Goal: Task Accomplishment & Management: Use online tool/utility

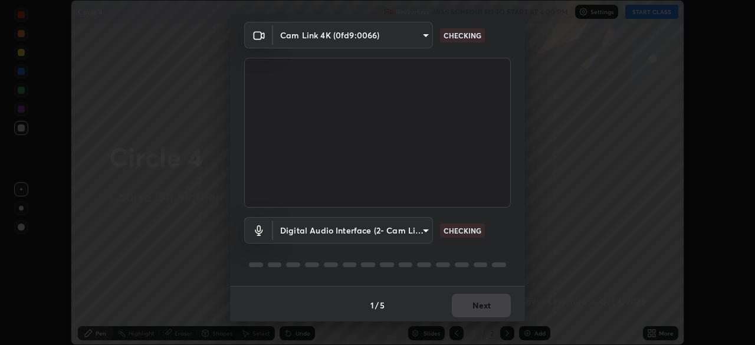
scroll to position [42, 0]
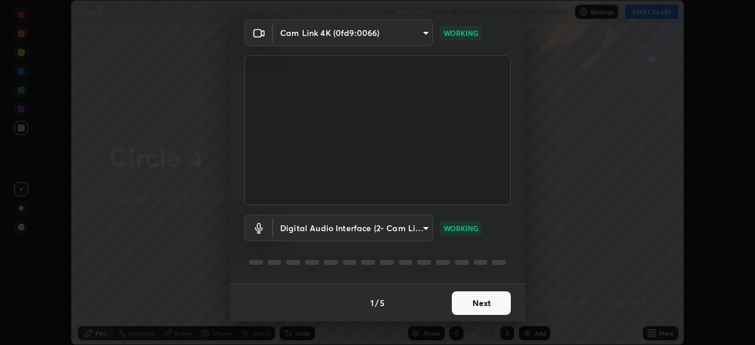
click at [486, 303] on button "Next" at bounding box center [481, 303] width 59 height 24
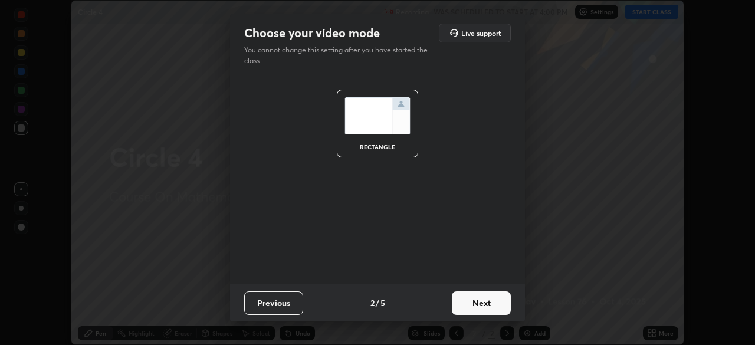
scroll to position [0, 0]
click at [491, 306] on button "Next" at bounding box center [481, 303] width 59 height 24
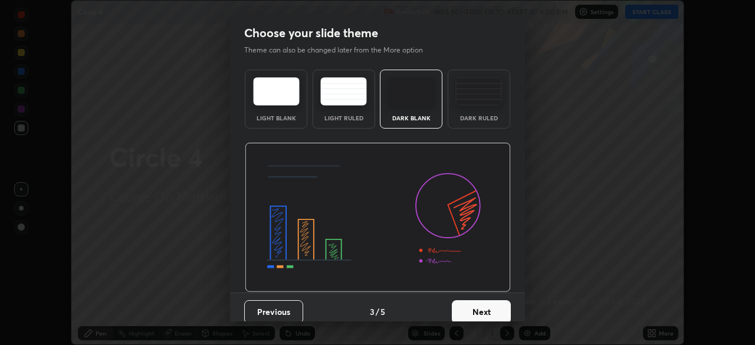
click at [494, 311] on button "Next" at bounding box center [481, 312] width 59 height 24
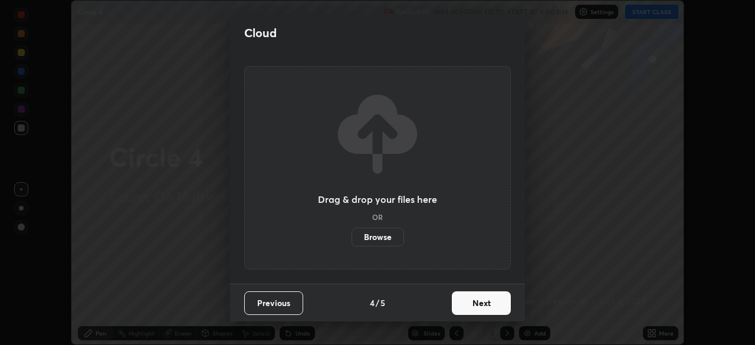
click at [497, 310] on button "Next" at bounding box center [481, 303] width 59 height 24
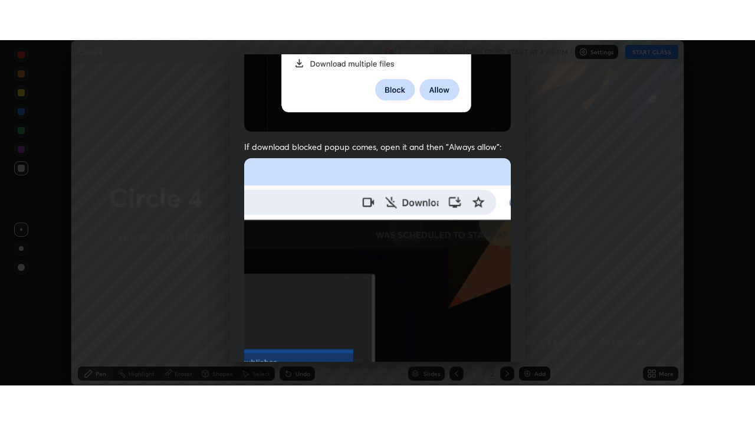
scroll to position [283, 0]
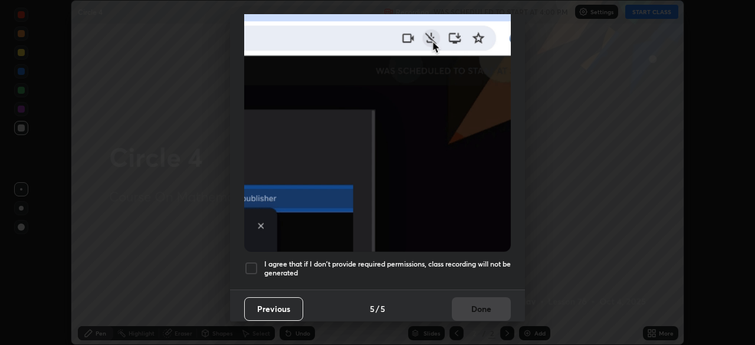
click at [480, 271] on h5 "I agree that if I don't provide required permissions, class recording will not …" at bounding box center [387, 269] width 247 height 18
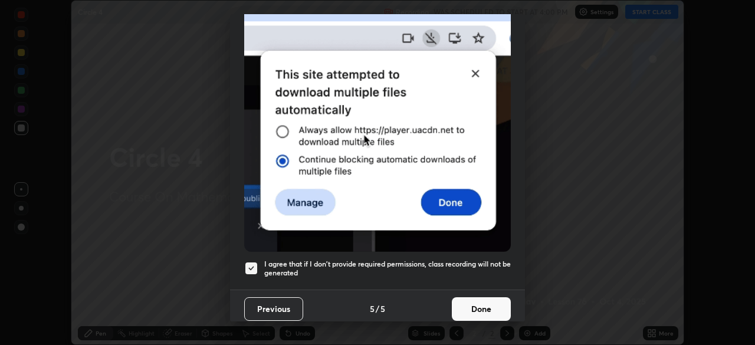
click at [481, 307] on button "Done" at bounding box center [481, 309] width 59 height 24
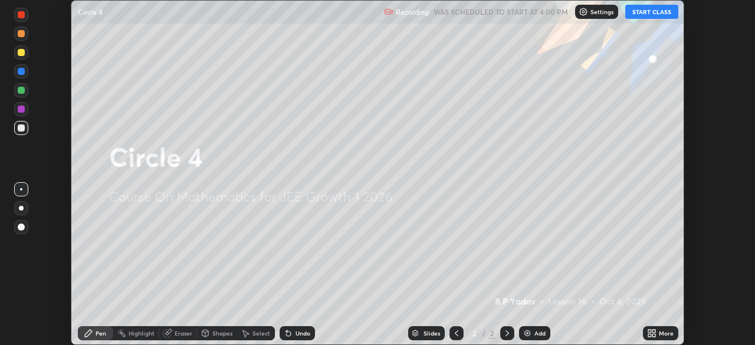
click at [660, 333] on div "More" at bounding box center [666, 333] width 15 height 6
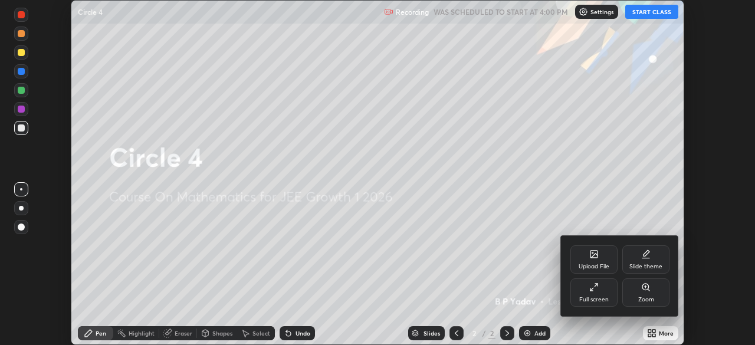
click at [600, 301] on div "Full screen" at bounding box center [593, 300] width 29 height 6
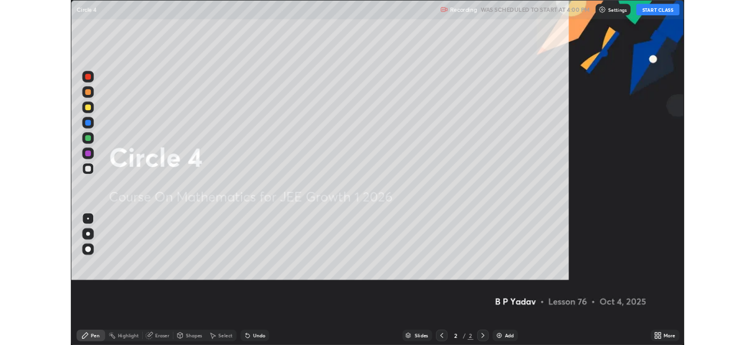
scroll to position [425, 755]
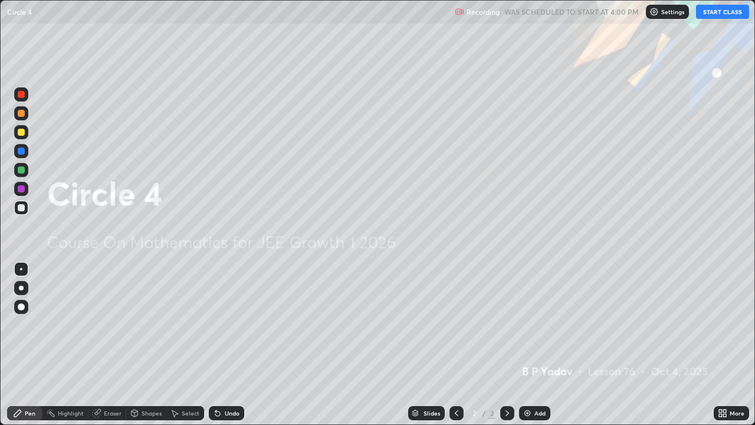
click at [719, 14] on button "START CLASS" at bounding box center [722, 12] width 53 height 14
click at [530, 344] on div "Add" at bounding box center [534, 413] width 31 height 14
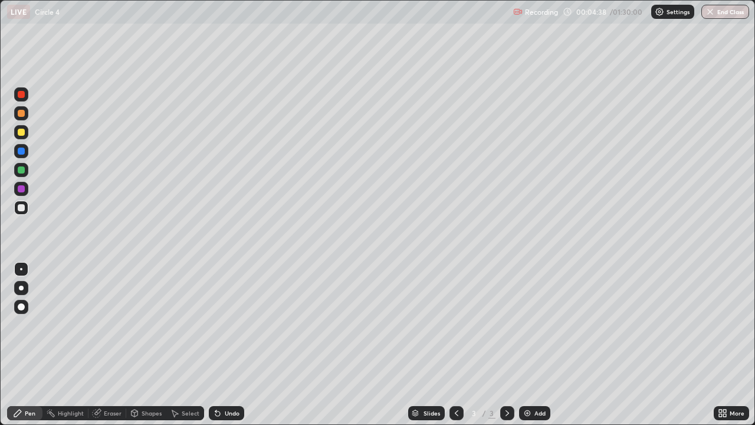
click at [24, 172] on div at bounding box center [21, 169] width 7 height 7
click at [19, 210] on div at bounding box center [21, 207] width 7 height 7
click at [21, 207] on div at bounding box center [21, 207] width 7 height 7
click at [232, 344] on div "Undo" at bounding box center [226, 413] width 35 height 14
click at [237, 344] on div "Undo" at bounding box center [232, 413] width 15 height 6
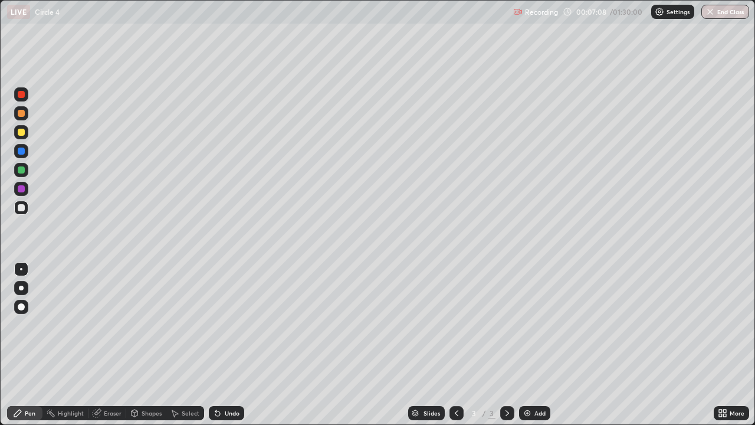
click at [22, 132] on div at bounding box center [21, 132] width 7 height 7
click at [530, 344] on img at bounding box center [527, 412] width 9 height 9
click at [19, 111] on div at bounding box center [21, 113] width 7 height 7
click at [24, 114] on div at bounding box center [21, 113] width 7 height 7
click at [24, 169] on div at bounding box center [21, 169] width 7 height 7
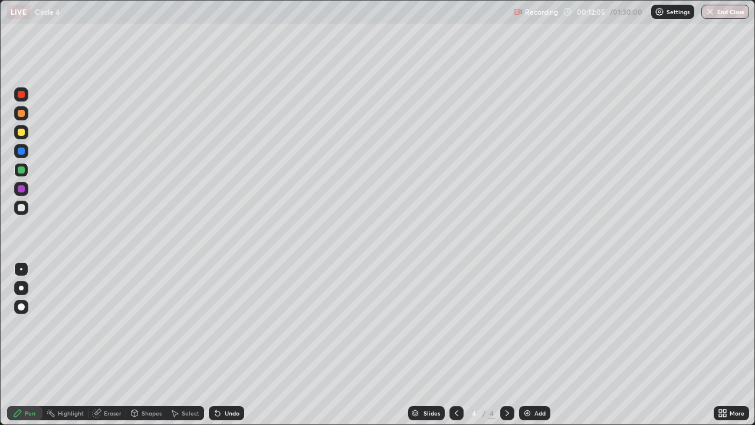
click at [23, 170] on div at bounding box center [21, 169] width 7 height 7
click at [19, 207] on div at bounding box center [21, 207] width 7 height 7
click at [149, 344] on div "Shapes" at bounding box center [152, 413] width 20 height 6
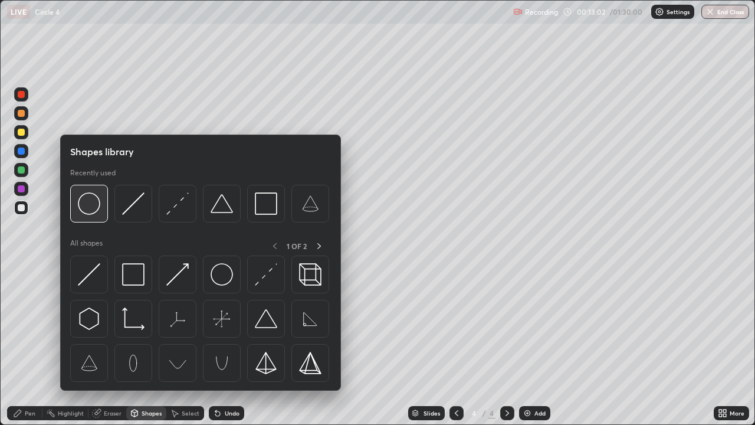
click at [88, 207] on img at bounding box center [89, 203] width 22 height 22
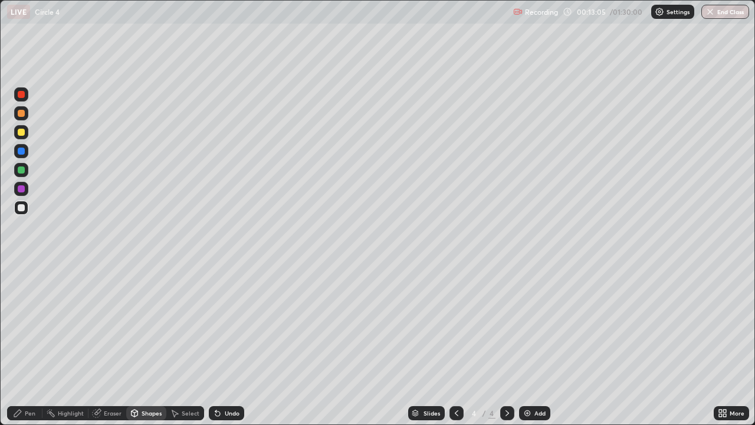
click at [147, 344] on div "Shapes" at bounding box center [152, 413] width 20 height 6
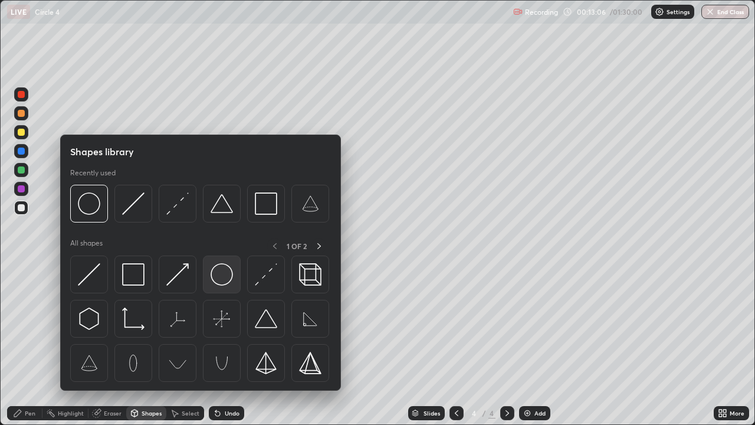
click at [218, 280] on img at bounding box center [222, 274] width 22 height 22
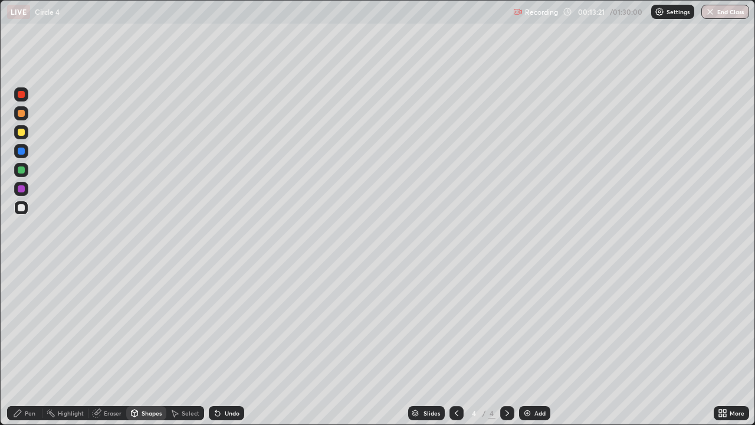
click at [146, 344] on div "Shapes" at bounding box center [152, 413] width 20 height 6
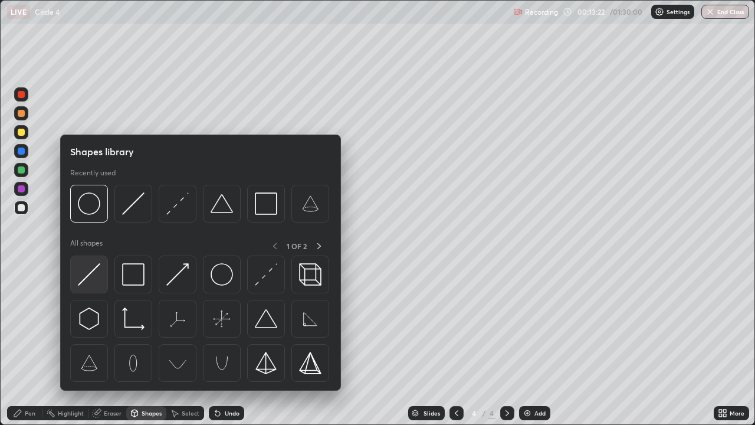
click at [91, 275] on img at bounding box center [89, 274] width 22 height 22
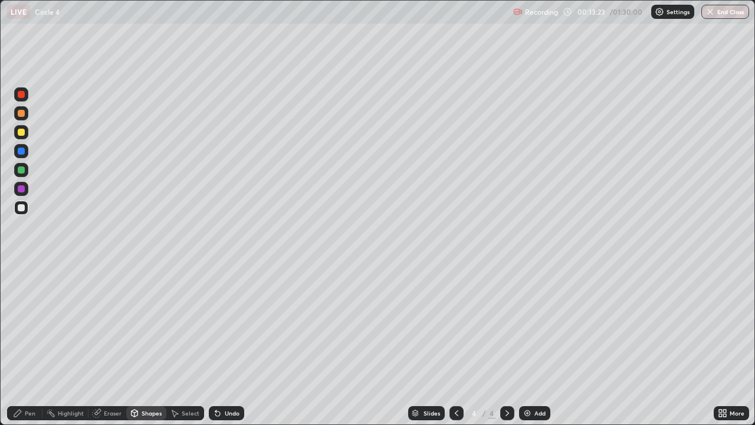
click at [32, 344] on div "Pen" at bounding box center [30, 413] width 11 height 6
click at [21, 170] on div at bounding box center [21, 169] width 7 height 7
click at [21, 114] on div at bounding box center [21, 113] width 7 height 7
click at [228, 344] on div "Undo" at bounding box center [232, 413] width 15 height 6
click at [150, 344] on div "Shapes" at bounding box center [152, 413] width 20 height 6
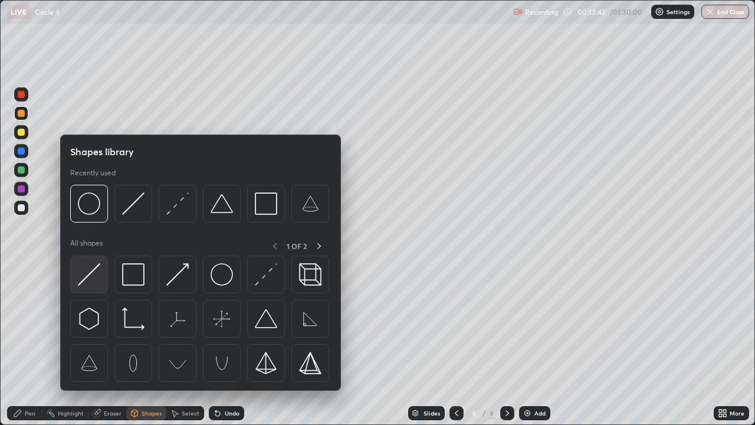
click at [88, 271] on img at bounding box center [89, 274] width 22 height 22
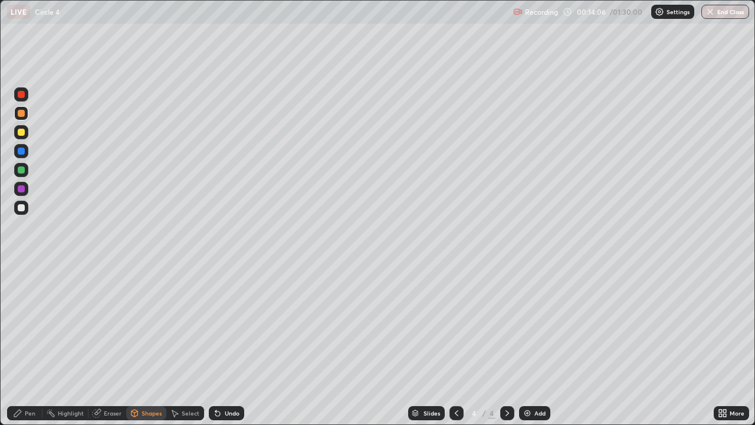
click at [22, 137] on div at bounding box center [21, 132] width 14 height 14
click at [22, 134] on div at bounding box center [21, 132] width 7 height 7
click at [35, 344] on div "Pen" at bounding box center [30, 413] width 11 height 6
click at [22, 113] on div at bounding box center [21, 113] width 7 height 7
click at [18, 170] on div at bounding box center [21, 169] width 7 height 7
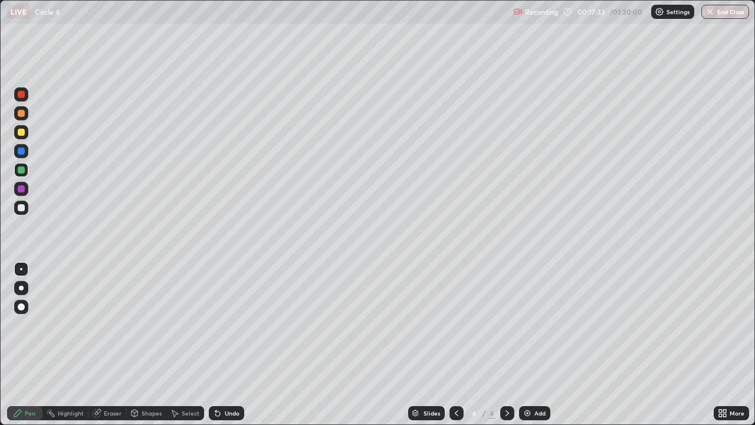
click at [234, 344] on div "Undo" at bounding box center [226, 413] width 35 height 14
click at [231, 344] on div "Undo" at bounding box center [226, 413] width 35 height 14
click at [235, 344] on div "Undo" at bounding box center [232, 413] width 15 height 6
click at [235, 344] on div "Undo" at bounding box center [226, 413] width 35 height 14
click at [20, 206] on div at bounding box center [21, 207] width 7 height 7
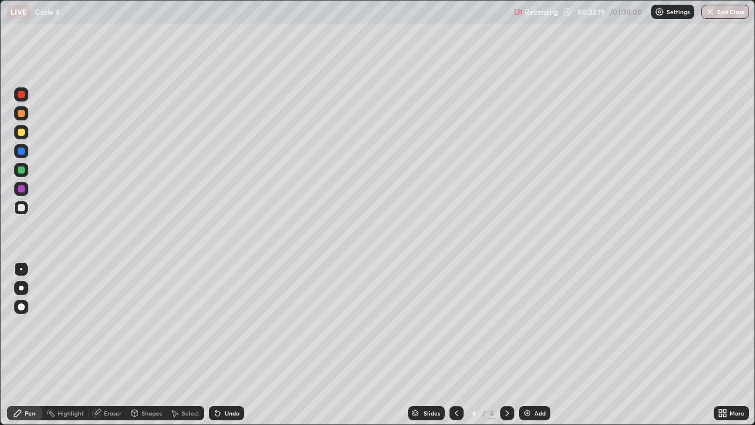
click at [24, 133] on div at bounding box center [21, 132] width 7 height 7
click at [21, 172] on div at bounding box center [21, 169] width 7 height 7
click at [22, 152] on div at bounding box center [21, 150] width 7 height 7
click at [22, 133] on div at bounding box center [21, 132] width 7 height 7
click at [22, 150] on div at bounding box center [21, 150] width 7 height 7
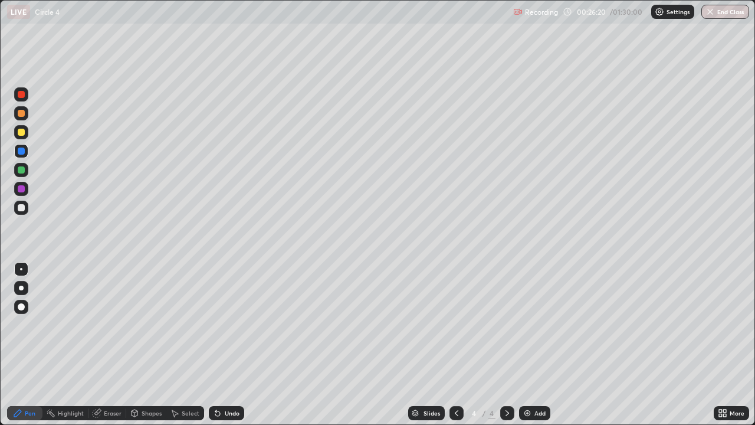
click at [521, 344] on div "Add" at bounding box center [534, 413] width 31 height 14
click at [22, 114] on div at bounding box center [21, 113] width 7 height 7
click at [24, 166] on div at bounding box center [21, 169] width 7 height 7
click at [114, 344] on div "Eraser" at bounding box center [113, 413] width 18 height 6
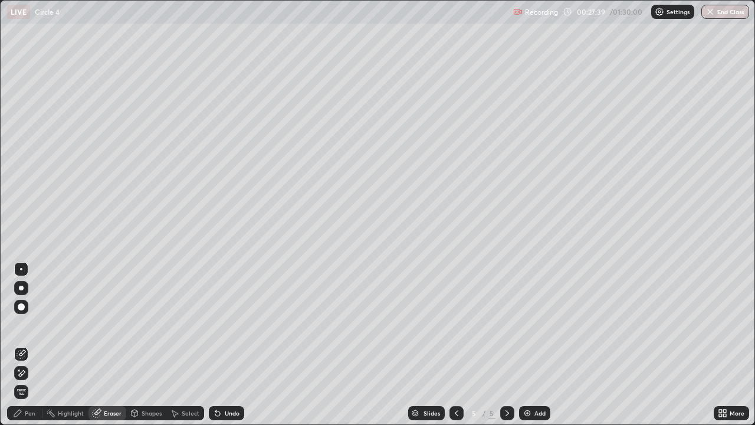
click at [34, 344] on div "Pen" at bounding box center [30, 413] width 11 height 6
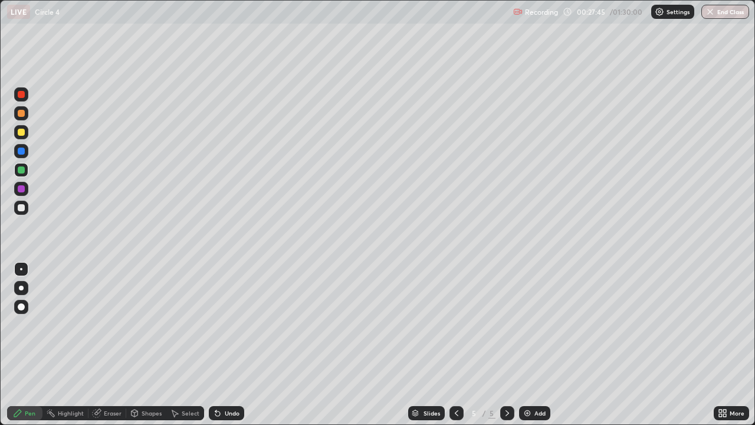
click at [22, 208] on div at bounding box center [21, 207] width 7 height 7
click at [524, 344] on img at bounding box center [527, 412] width 9 height 9
click at [20, 114] on div at bounding box center [21, 113] width 7 height 7
click at [21, 207] on div at bounding box center [21, 207] width 7 height 7
click at [523, 344] on img at bounding box center [527, 412] width 9 height 9
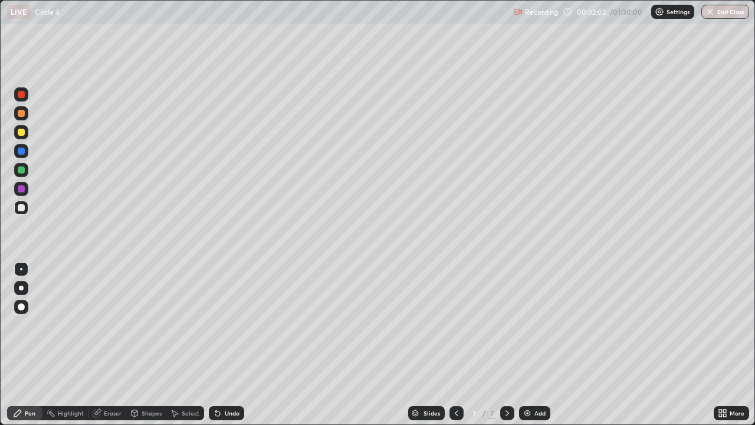
click at [229, 344] on div "Undo" at bounding box center [232, 413] width 15 height 6
click at [230, 344] on div "Undo" at bounding box center [232, 413] width 15 height 6
click at [229, 344] on div "Undo" at bounding box center [226, 413] width 35 height 14
click at [455, 344] on icon at bounding box center [456, 412] width 9 height 9
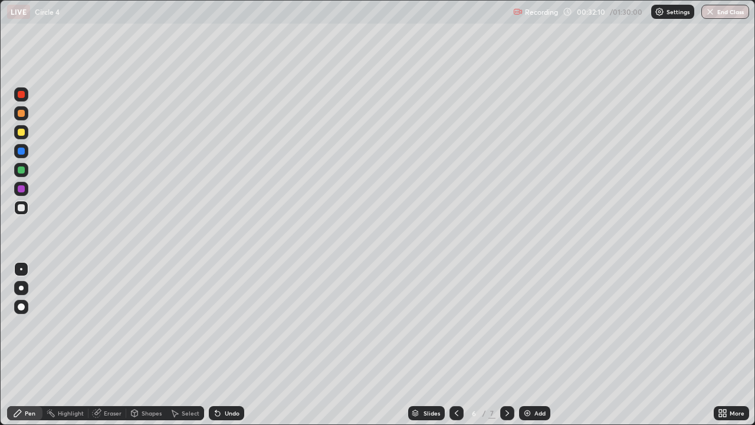
click at [505, 344] on icon at bounding box center [507, 412] width 9 height 9
click at [455, 344] on icon at bounding box center [456, 412] width 9 height 9
click at [506, 344] on icon at bounding box center [507, 412] width 9 height 9
click at [19, 134] on div at bounding box center [21, 132] width 7 height 7
click at [19, 171] on div at bounding box center [21, 169] width 7 height 7
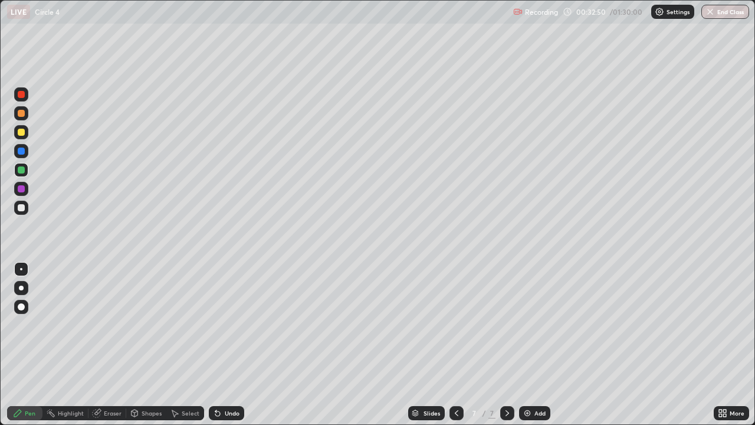
click at [231, 344] on div "Undo" at bounding box center [226, 413] width 35 height 14
click at [22, 112] on div at bounding box center [21, 113] width 7 height 7
click at [21, 208] on div at bounding box center [21, 207] width 7 height 7
click at [235, 344] on div "Undo" at bounding box center [232, 413] width 15 height 6
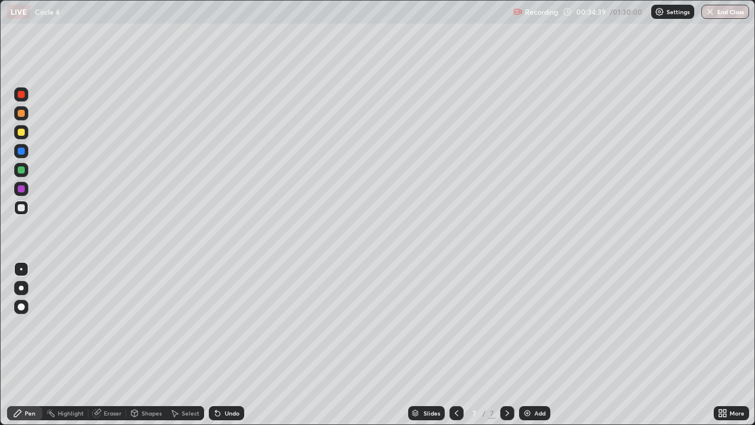
click at [523, 344] on img at bounding box center [527, 412] width 9 height 9
click at [23, 114] on div at bounding box center [21, 113] width 7 height 7
click at [20, 209] on div at bounding box center [21, 207] width 7 height 7
click at [20, 170] on div at bounding box center [21, 169] width 7 height 7
click at [455, 344] on icon at bounding box center [456, 412] width 9 height 9
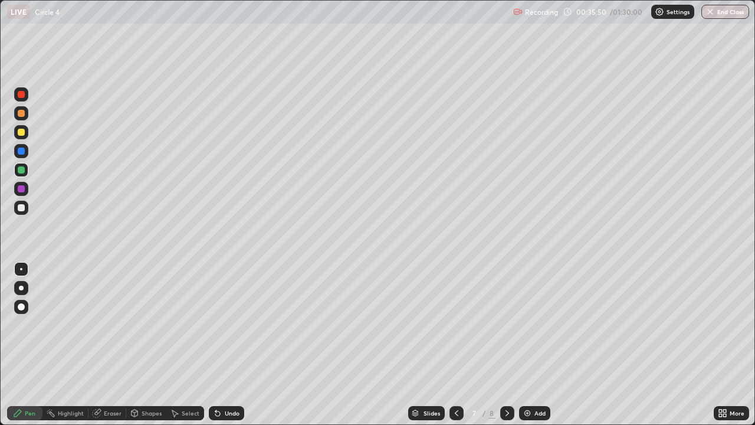
click at [455, 344] on icon at bounding box center [456, 412] width 9 height 9
click at [505, 344] on icon at bounding box center [507, 412] width 9 height 9
click at [506, 344] on icon at bounding box center [507, 412] width 9 height 9
click at [455, 344] on icon at bounding box center [456, 412] width 9 height 9
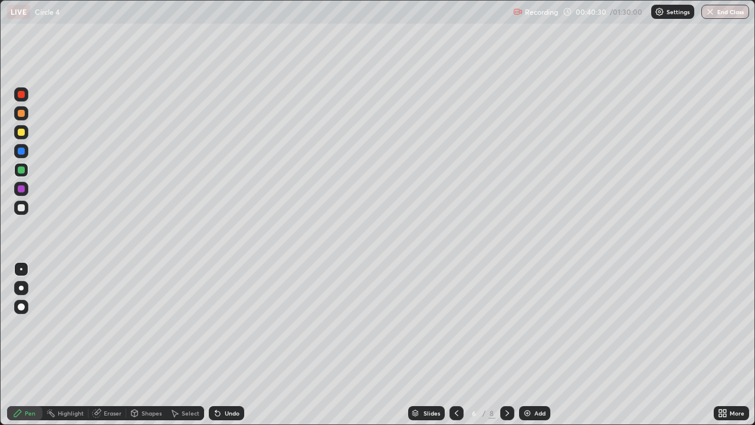
click at [457, 344] on icon at bounding box center [456, 412] width 9 height 9
click at [455, 344] on icon at bounding box center [456, 412] width 9 height 9
click at [511, 344] on div at bounding box center [507, 413] width 14 height 14
click at [509, 344] on icon at bounding box center [507, 412] width 9 height 9
click at [510, 344] on icon at bounding box center [507, 412] width 9 height 9
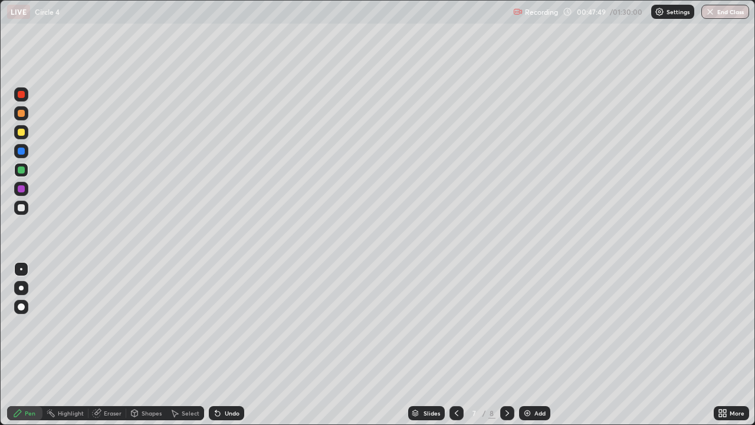
click at [506, 344] on icon at bounding box center [507, 412] width 9 height 9
click at [511, 344] on icon at bounding box center [507, 412] width 9 height 9
click at [528, 344] on img at bounding box center [527, 412] width 9 height 9
click at [23, 134] on div at bounding box center [21, 132] width 7 height 7
click at [18, 208] on div at bounding box center [21, 207] width 7 height 7
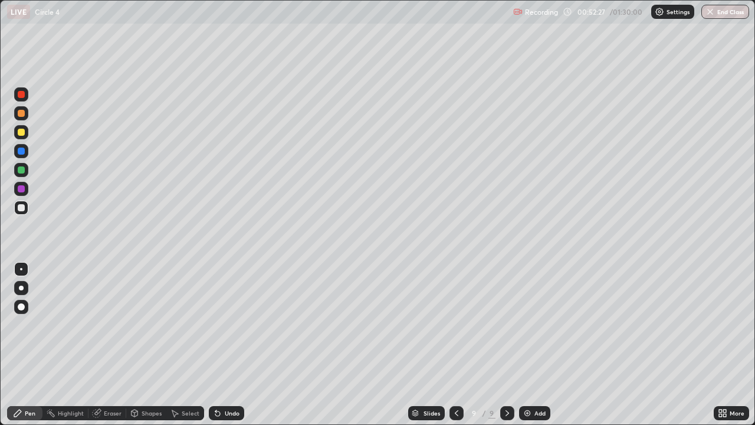
click at [83, 344] on div "Highlight" at bounding box center [65, 413] width 46 height 14
click at [34, 344] on div "Pen" at bounding box center [30, 413] width 11 height 6
click at [526, 344] on img at bounding box center [527, 412] width 9 height 9
click at [232, 344] on div "Undo" at bounding box center [232, 413] width 15 height 6
click at [228, 344] on div "Undo" at bounding box center [232, 413] width 15 height 6
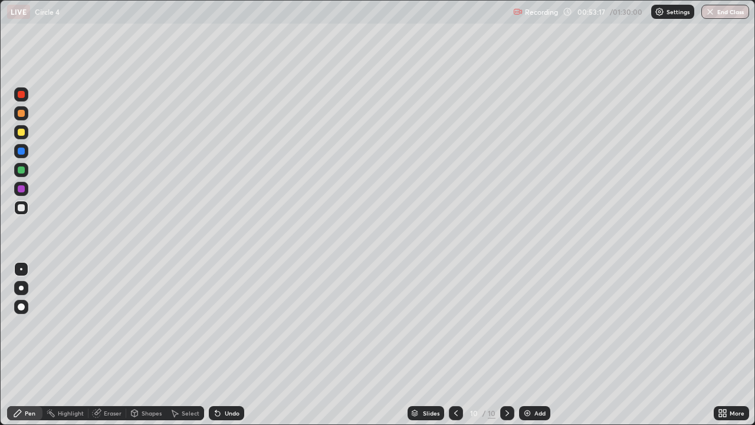
click at [225, 344] on div "Undo" at bounding box center [232, 413] width 15 height 6
click at [236, 344] on div "Undo" at bounding box center [232, 413] width 15 height 6
click at [113, 344] on div "Eraser" at bounding box center [113, 413] width 18 height 6
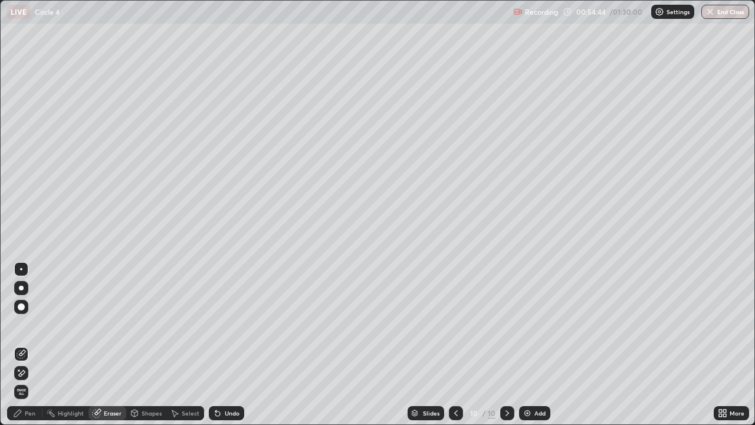
click at [28, 344] on div "Pen" at bounding box center [24, 413] width 35 height 14
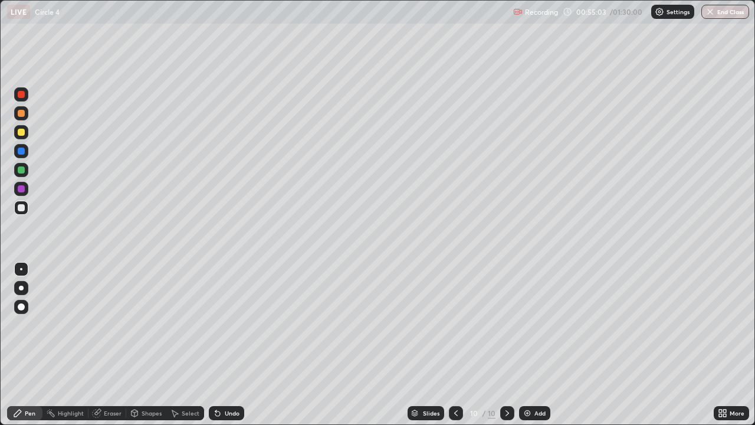
click at [232, 344] on div "Undo" at bounding box center [232, 413] width 15 height 6
click at [233, 344] on div "Undo" at bounding box center [232, 413] width 15 height 6
click at [232, 344] on div "Undo" at bounding box center [232, 413] width 15 height 6
click at [233, 344] on div "Undo" at bounding box center [226, 413] width 35 height 14
click at [324, 344] on div "Slides 10 / 10 Add" at bounding box center [478, 413] width 469 height 24
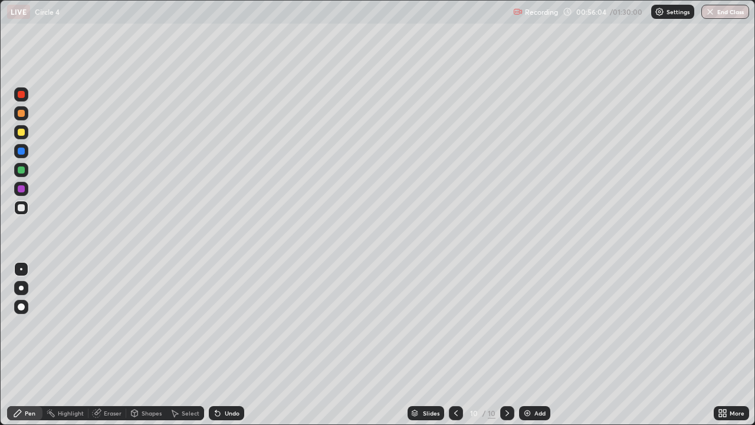
click at [455, 344] on icon at bounding box center [455, 412] width 9 height 9
click at [508, 344] on icon at bounding box center [507, 412] width 9 height 9
click at [541, 344] on div "Add" at bounding box center [539, 413] width 11 height 6
click at [24, 116] on div at bounding box center [21, 113] width 14 height 14
click at [22, 134] on div at bounding box center [21, 132] width 7 height 7
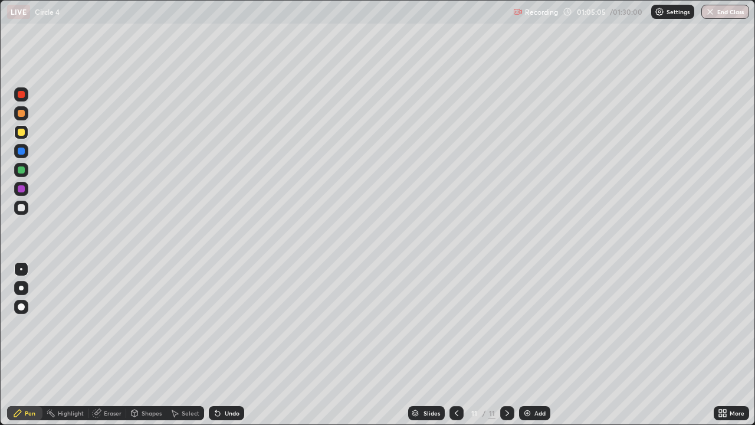
click at [23, 206] on div at bounding box center [21, 207] width 7 height 7
click at [530, 344] on img at bounding box center [527, 412] width 9 height 9
click at [538, 344] on div "Add" at bounding box center [539, 413] width 11 height 6
click at [526, 344] on img at bounding box center [527, 412] width 9 height 9
click at [20, 169] on div at bounding box center [21, 169] width 7 height 7
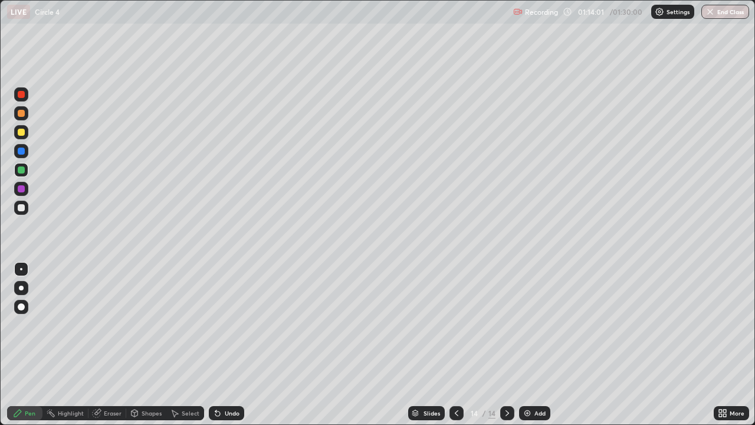
click at [20, 210] on div at bounding box center [21, 207] width 7 height 7
click at [524, 344] on img at bounding box center [527, 412] width 9 height 9
click at [238, 344] on div "Undo" at bounding box center [226, 413] width 35 height 14
click at [235, 344] on div "Undo" at bounding box center [232, 413] width 15 height 6
click at [233, 344] on div "Undo" at bounding box center [226, 413] width 35 height 14
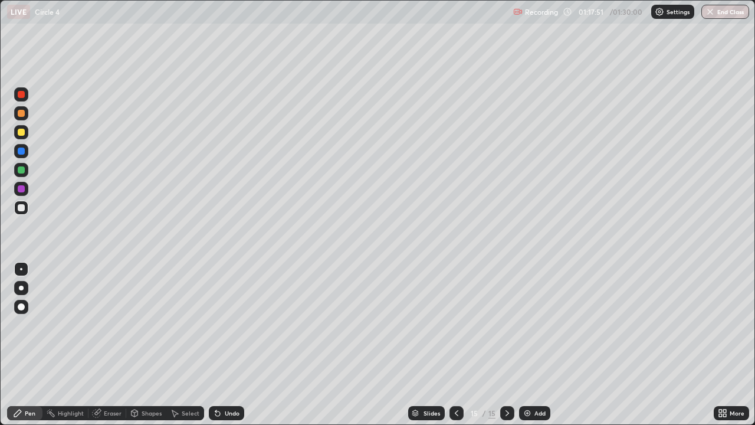
click at [235, 344] on div "Undo" at bounding box center [226, 413] width 35 height 14
click at [236, 344] on div "Undo" at bounding box center [232, 413] width 15 height 6
click at [241, 344] on div "Undo" at bounding box center [226, 413] width 35 height 14
click at [238, 344] on div "Undo" at bounding box center [226, 413] width 35 height 14
click at [240, 344] on div "Undo" at bounding box center [226, 413] width 35 height 14
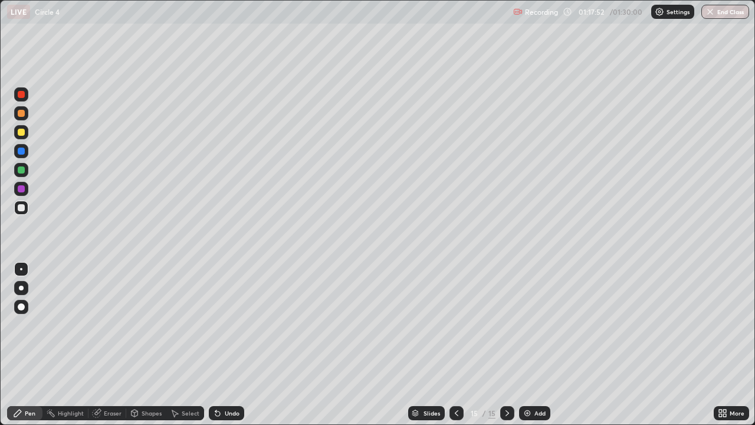
click at [239, 344] on div "Undo" at bounding box center [226, 413] width 35 height 14
click at [242, 344] on div "Undo" at bounding box center [226, 413] width 35 height 14
click at [241, 344] on div "Undo" at bounding box center [226, 413] width 35 height 14
click at [242, 344] on div "Undo" at bounding box center [226, 413] width 35 height 14
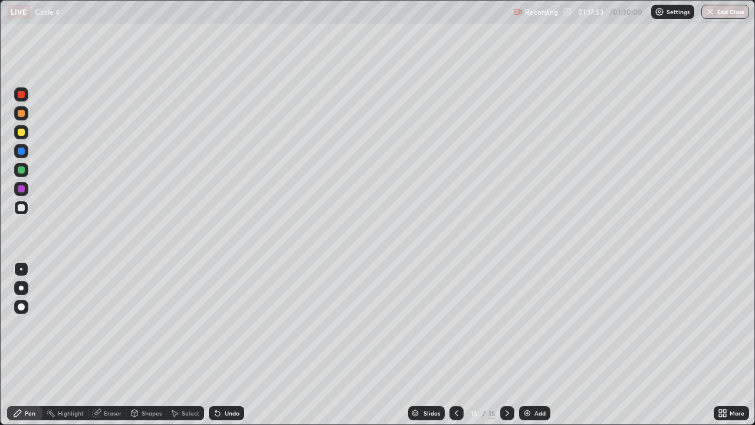
click at [238, 344] on div "Undo" at bounding box center [232, 413] width 15 height 6
click at [50, 344] on circle at bounding box center [49, 409] width 1 height 1
click at [32, 344] on div "Pen" at bounding box center [24, 413] width 35 height 14
click at [22, 172] on div at bounding box center [21, 169] width 7 height 7
click at [524, 344] on img at bounding box center [527, 412] width 9 height 9
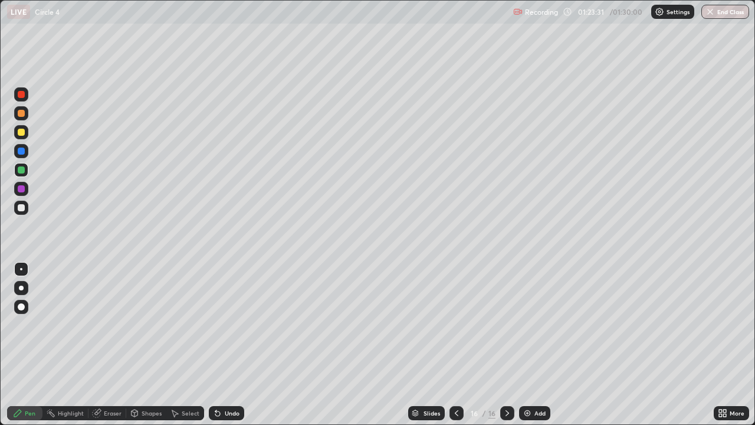
click at [19, 205] on div at bounding box center [21, 207] width 7 height 7
click at [715, 16] on button "End Class" at bounding box center [725, 12] width 47 height 14
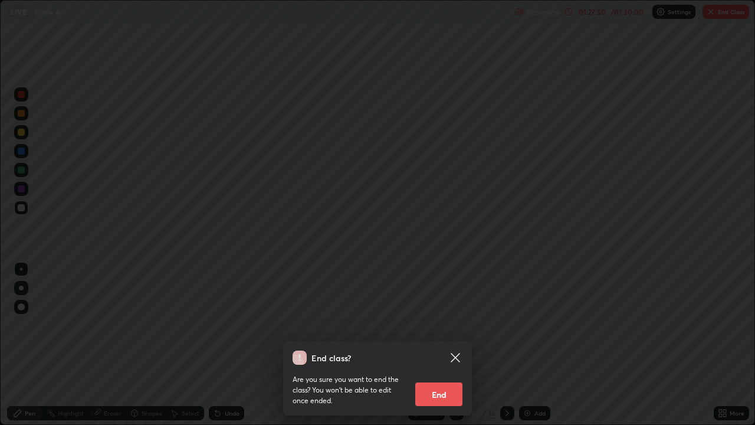
click at [447, 344] on button "End" at bounding box center [438, 394] width 47 height 24
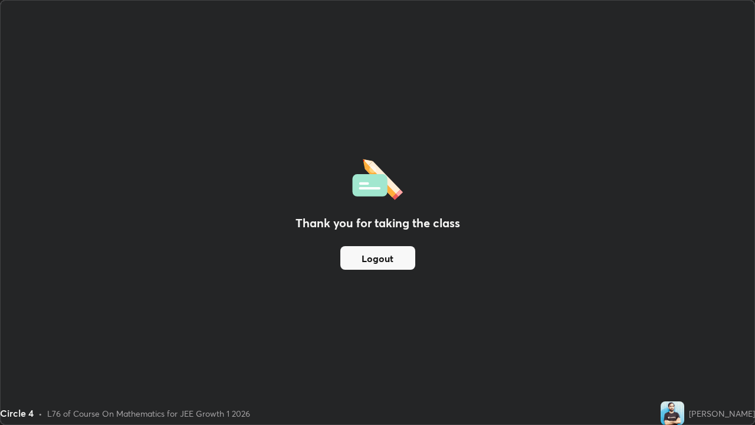
click at [409, 260] on button "Logout" at bounding box center [377, 258] width 75 height 24
click at [408, 262] on button "Logout" at bounding box center [377, 258] width 75 height 24
click at [409, 267] on button "Logout" at bounding box center [377, 258] width 75 height 24
click at [411, 268] on button "Logout" at bounding box center [377, 258] width 75 height 24
click at [413, 268] on button "Logout" at bounding box center [377, 258] width 75 height 24
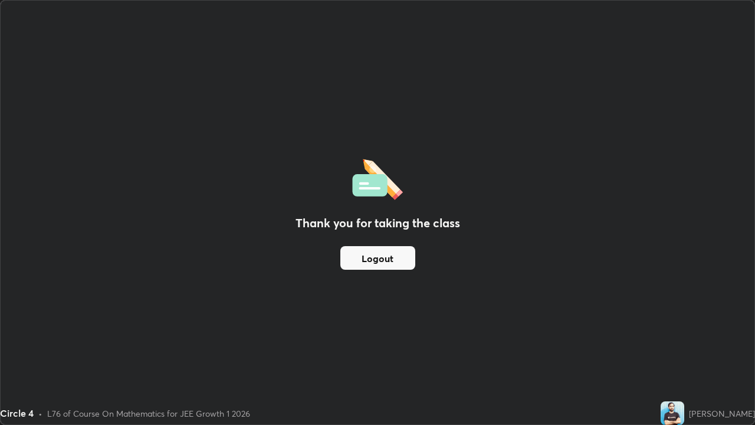
click at [413, 264] on button "Logout" at bounding box center [377, 258] width 75 height 24
click at [388, 258] on button "Logout" at bounding box center [377, 258] width 75 height 24
click at [684, 344] on img at bounding box center [673, 413] width 24 height 24
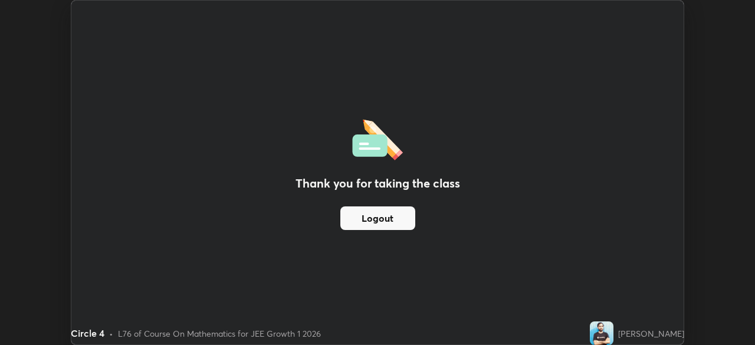
scroll to position [58636, 58226]
